Goal: Information Seeking & Learning: Learn about a topic

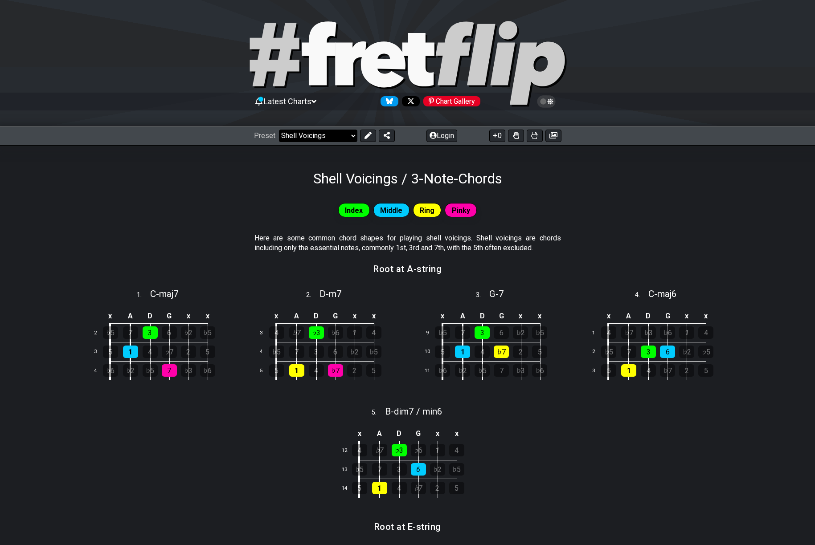
click at [342, 135] on select "Welcome to #fretflip! Initial Preset Custom Preset Minor Pentatonic Major Penta…" at bounding box center [318, 136] width 78 height 12
click at [279, 130] on select "Welcome to #fretflip! Initial Preset Custom Preset Minor Pentatonic Major Penta…" at bounding box center [318, 136] width 78 height 12
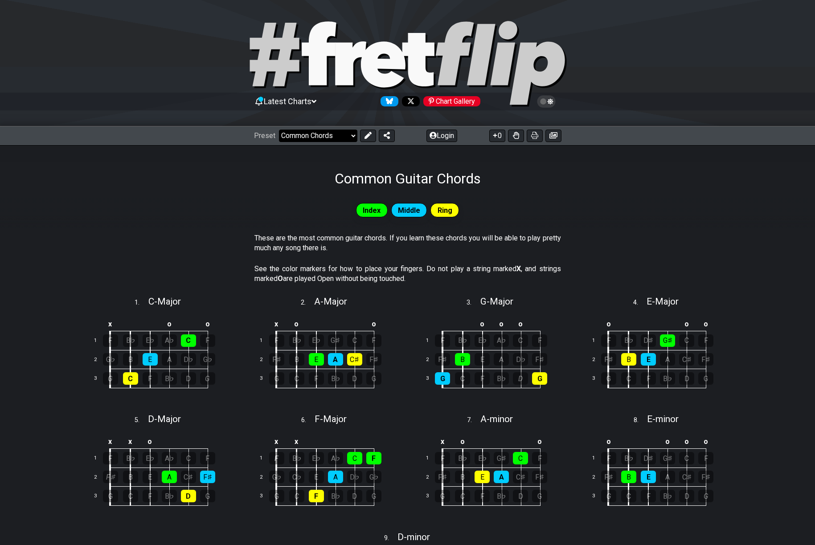
click at [306, 137] on select "Welcome to #fretflip! Initial Preset Custom Preset Minor Pentatonic Major Penta…" at bounding box center [318, 136] width 78 height 12
click at [279, 130] on select "Welcome to #fretflip! Initial Preset Custom Preset Minor Pentatonic Major Penta…" at bounding box center [318, 136] width 78 height 12
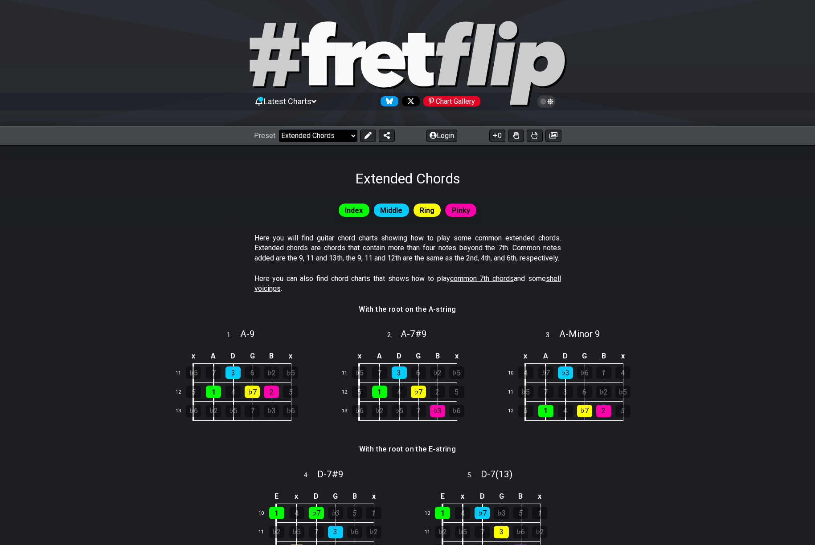
click at [316, 136] on select "Welcome to #fretflip! Initial Preset Custom Preset Minor Pentatonic Major Penta…" at bounding box center [318, 136] width 78 height 12
click at [279, 130] on select "Welcome to #fretflip! Initial Preset Custom Preset Minor Pentatonic Major Penta…" at bounding box center [318, 136] width 78 height 12
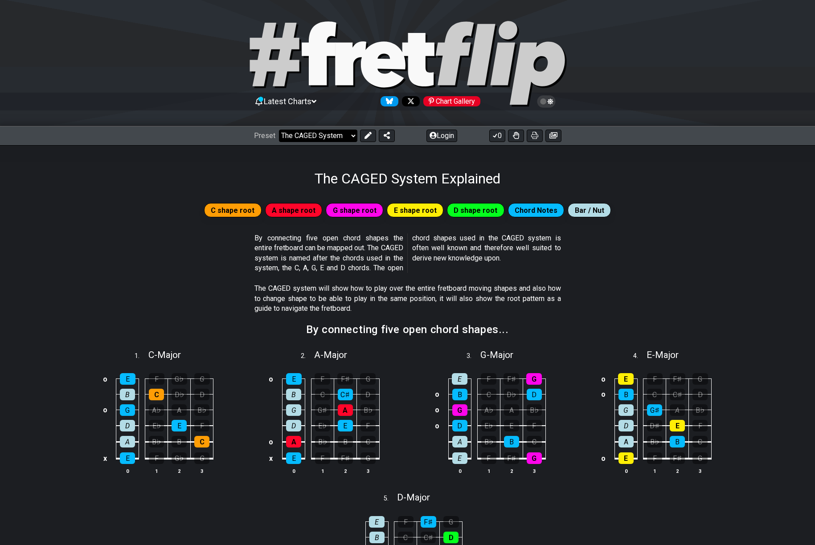
click at [321, 135] on select "Welcome to #fretflip! Initial Preset Custom Preset Minor Pentatonic Major Penta…" at bounding box center [318, 136] width 78 height 12
click at [279, 130] on select "Welcome to #fretflip! Initial Preset Custom Preset Minor Pentatonic Major Penta…" at bounding box center [318, 136] width 78 height 12
select select "/welcome"
select select "C"
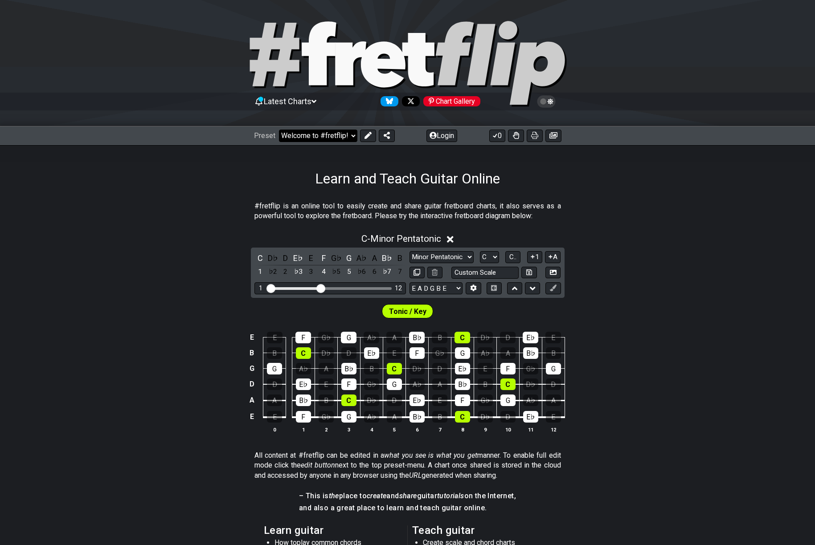
click at [302, 135] on select "Welcome to #fretflip! Initial Preset Custom Preset Minor Pentatonic Major Penta…" at bounding box center [318, 136] width 78 height 12
click at [279, 130] on select "Welcome to #fretflip! Initial Preset Custom Preset Minor Pentatonic Major Penta…" at bounding box center [318, 136] width 78 height 12
select select "/shell-voicings"
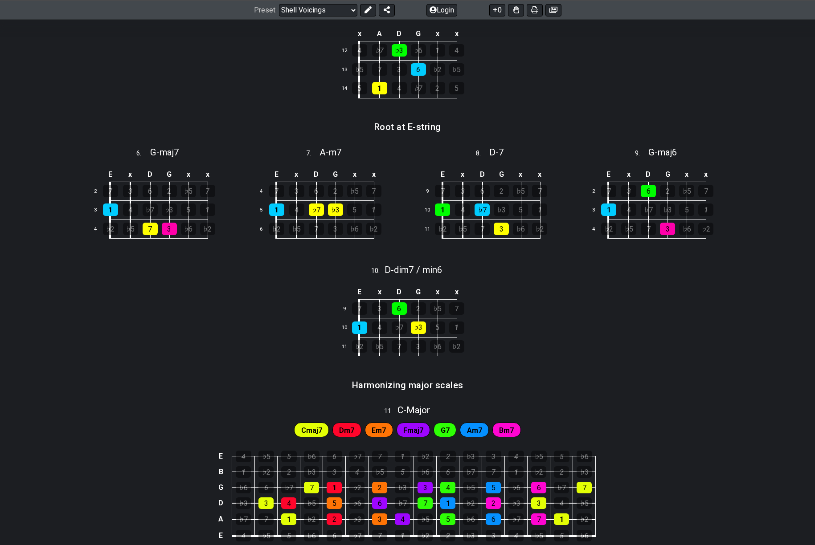
scroll to position [163, 0]
